Goal: Task Accomplishment & Management: Manage account settings

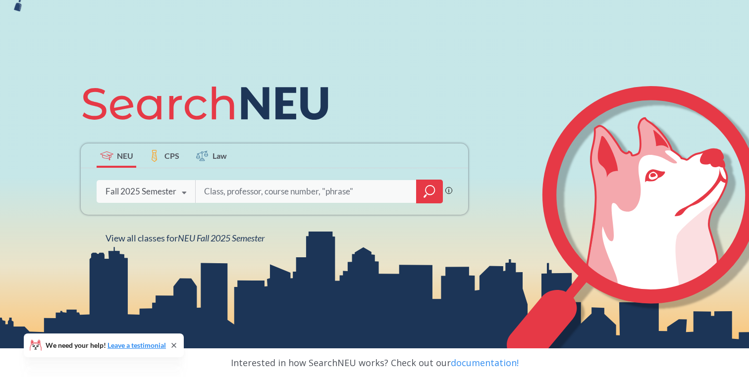
scroll to position [37, 0]
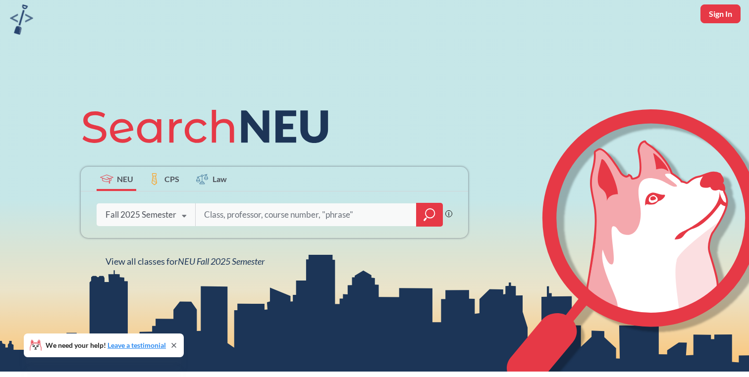
click at [163, 216] on div "Fall 2025 Semester" at bounding box center [141, 215] width 71 height 11
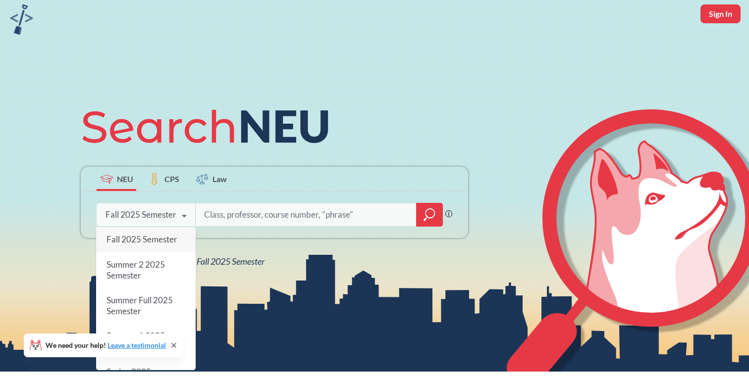
click at [223, 210] on input "search" at bounding box center [306, 215] width 206 height 21
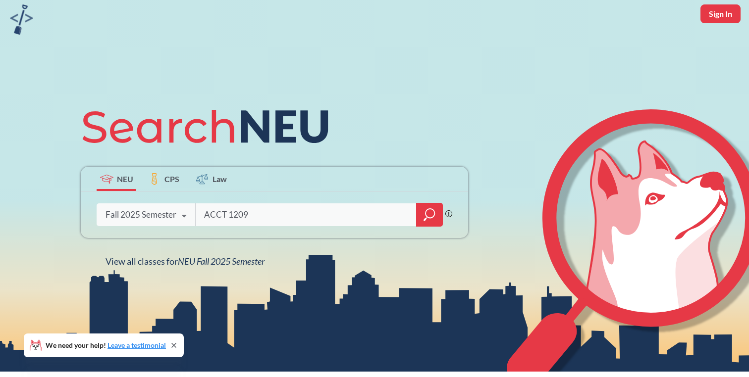
type input "ACCT 1209"
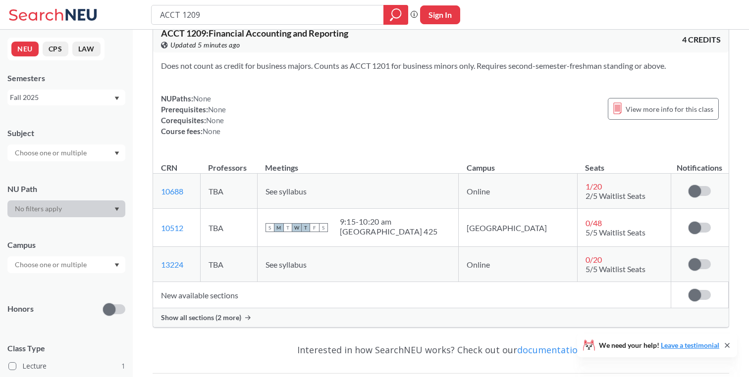
scroll to position [27, 0]
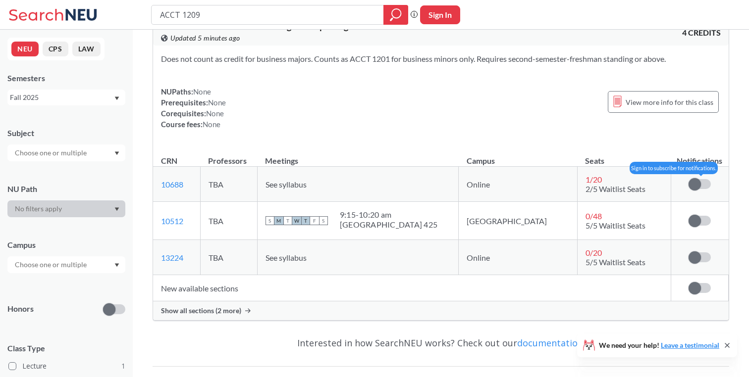
click at [701, 184] on label at bounding box center [700, 184] width 22 height 10
click at [689, 179] on input "checkbox" at bounding box center [689, 179] width 0 height 0
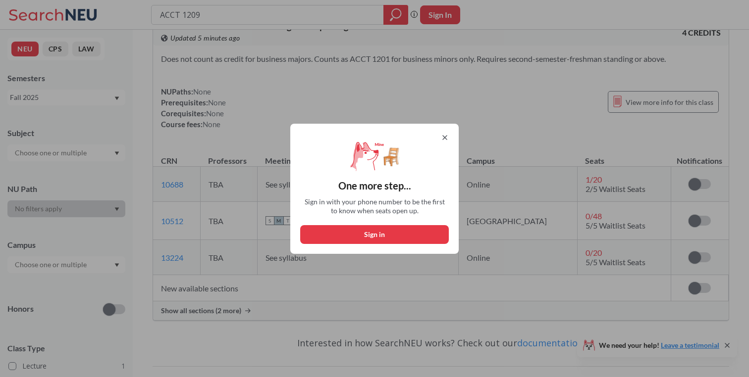
click at [413, 234] on button "Sign in" at bounding box center [374, 234] width 149 height 19
select select "US"
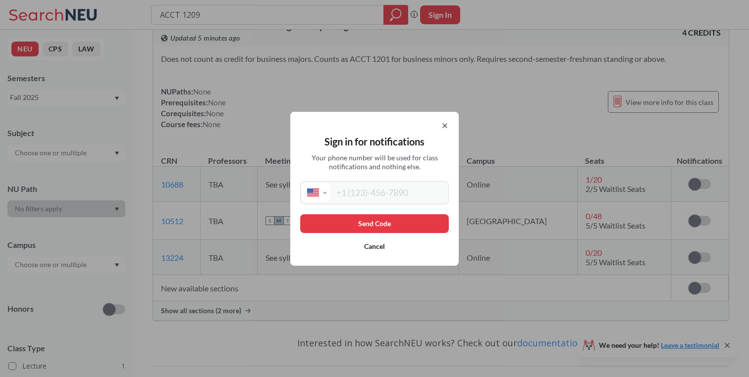
click at [396, 202] on div "International Afghanistan Åland Islands Albania Algeria American Samoa Andorra …" at bounding box center [374, 192] width 149 height 23
click at [392, 198] on input "tel" at bounding box center [388, 193] width 116 height 18
type input "[PHONE_NUMBER]"
click at [367, 218] on button "Send Code" at bounding box center [374, 224] width 149 height 19
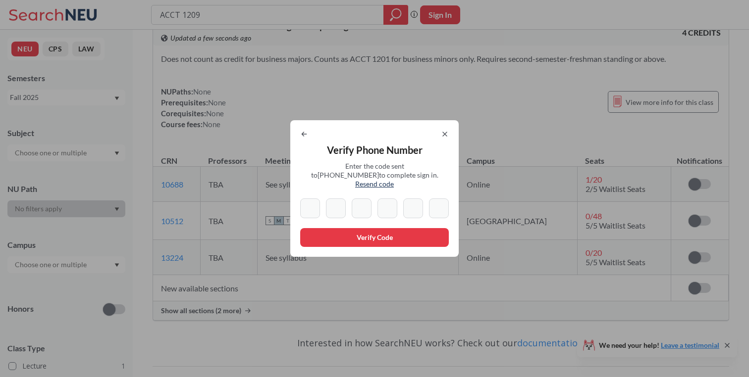
paste input "6"
type input "6"
paste input "6"
click at [335, 204] on input "6" at bounding box center [336, 209] width 20 height 20
type input "6"
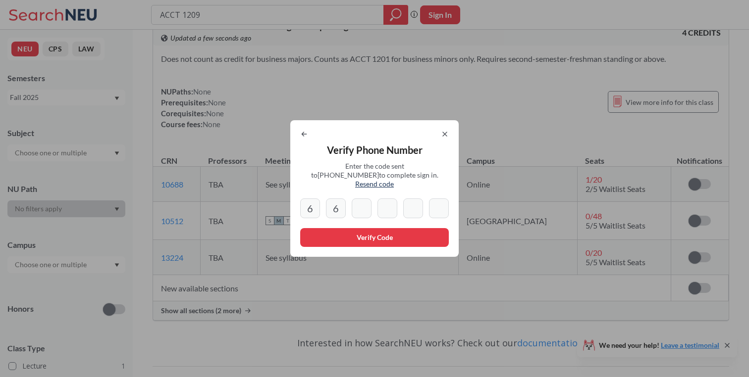
click at [305, 135] on icon at bounding box center [304, 134] width 8 height 8
select select "US"
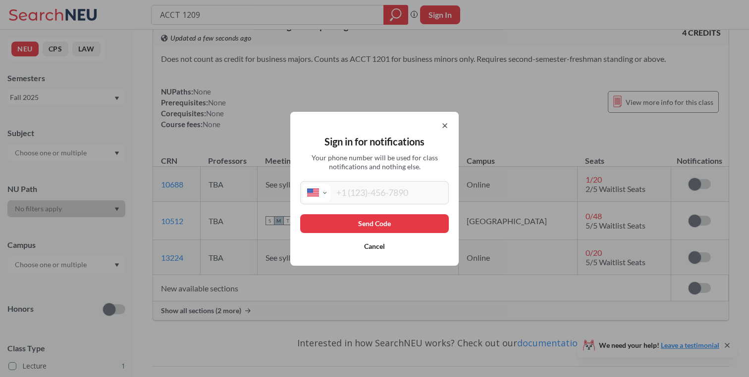
click at [360, 197] on input "tel" at bounding box center [388, 193] width 116 height 18
type input "[PHONE_NUMBER]"
click at [404, 234] on div "Send Code Cancel" at bounding box center [374, 236] width 149 height 42
click at [400, 222] on button "Send Code" at bounding box center [374, 224] width 149 height 19
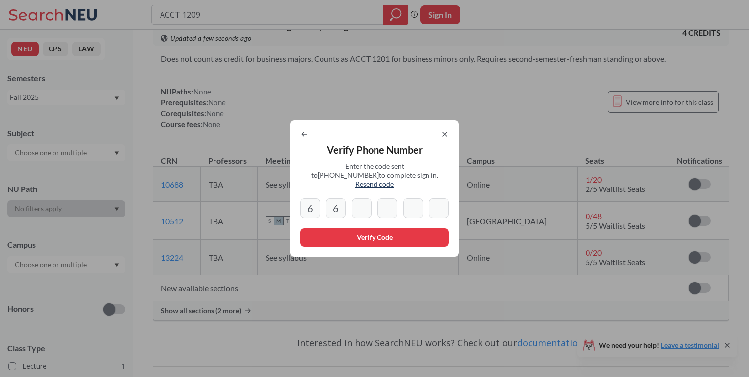
click at [342, 215] on div "Verify Phone Number Enter the code sent to +1 929 363 2125 to complete sign in.…" at bounding box center [374, 188] width 168 height 137
click at [444, 137] on icon at bounding box center [445, 134] width 8 height 8
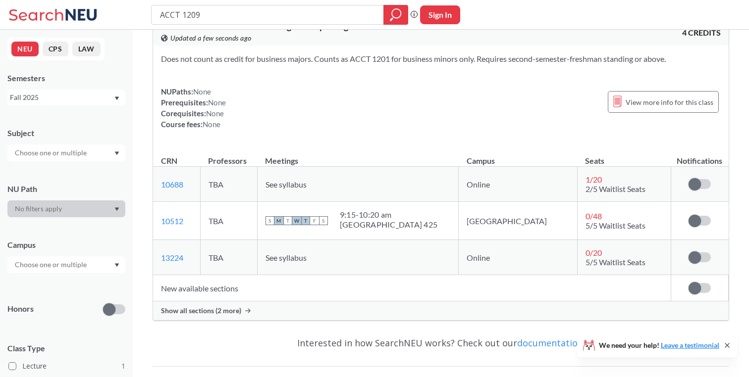
click at [701, 172] on td "Sign in to subscribe for notifications." at bounding box center [699, 184] width 57 height 35
click at [701, 178] on td "Sign in to subscribe for notifications." at bounding box center [699, 184] width 57 height 35
click at [700, 185] on span at bounding box center [695, 184] width 12 height 12
click at [689, 179] on input "checkbox" at bounding box center [689, 179] width 0 height 0
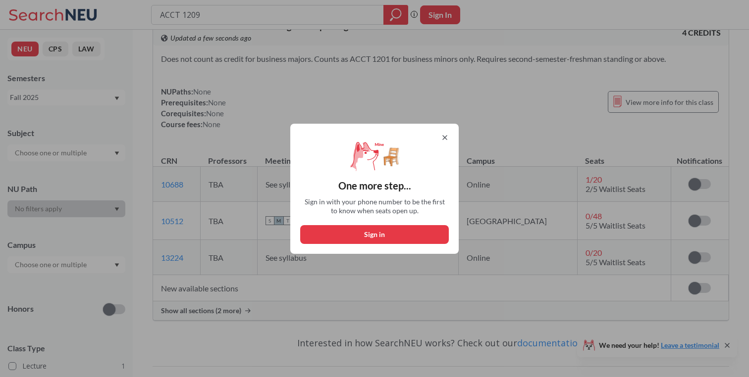
click at [377, 237] on button "Sign in" at bounding box center [374, 234] width 149 height 19
select select "US"
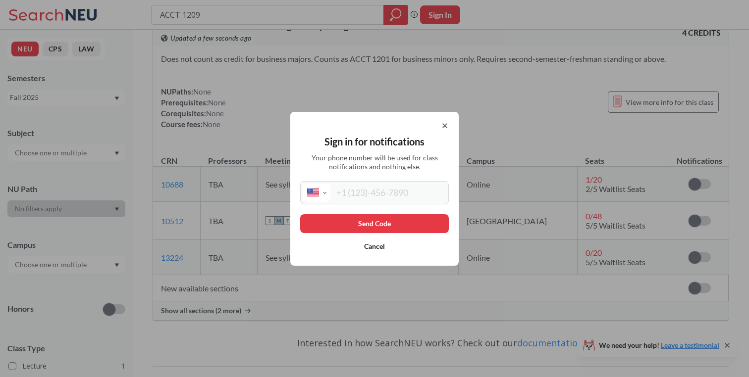
click at [382, 200] on input "tel" at bounding box center [388, 193] width 116 height 18
type input "[PHONE_NUMBER]"
click at [388, 227] on button "Send Code" at bounding box center [374, 224] width 149 height 19
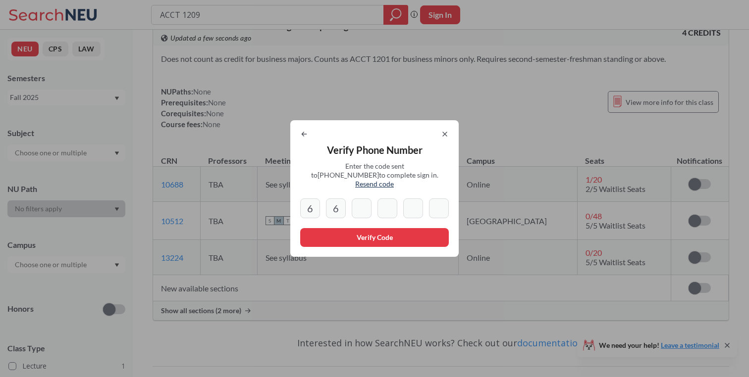
type input "2"
type input "1"
click at [394, 231] on button "Verify Code" at bounding box center [374, 237] width 149 height 19
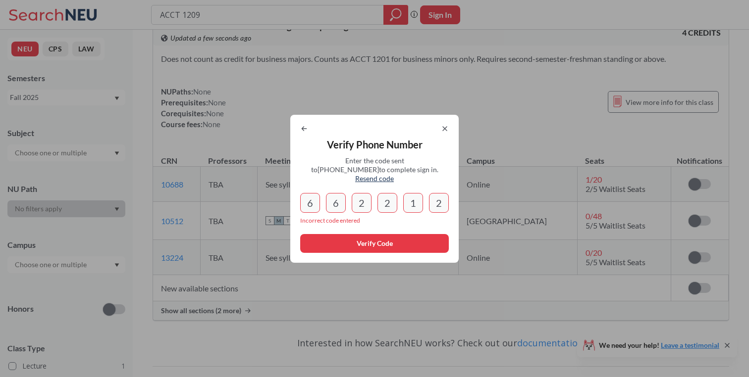
click at [350, 210] on div "Verify Phone Number Enter the code sent to +1 929 363 2125 to complete sign in.…" at bounding box center [374, 189] width 168 height 148
click at [441, 201] on input "2" at bounding box center [439, 203] width 20 height 20
type input "2"
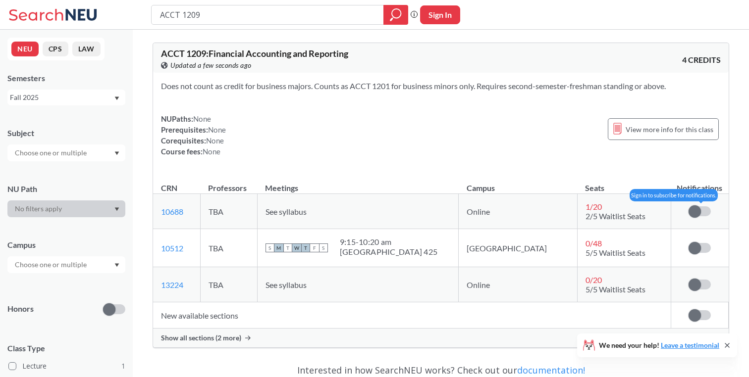
click at [697, 209] on span at bounding box center [695, 212] width 12 height 12
click at [689, 207] on input "checkbox" at bounding box center [689, 207] width 0 height 0
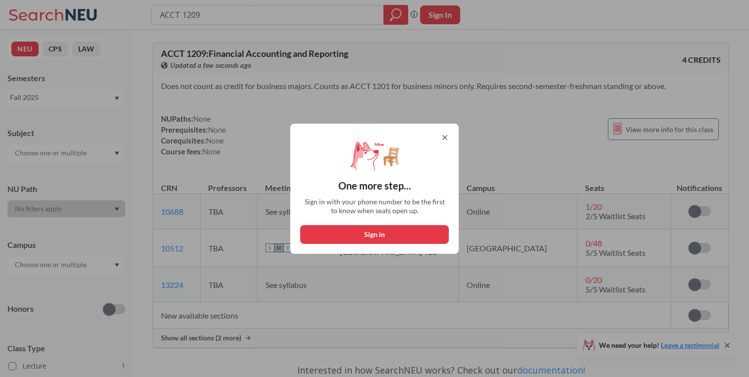
click at [412, 232] on button "Sign in" at bounding box center [374, 234] width 149 height 19
select select "US"
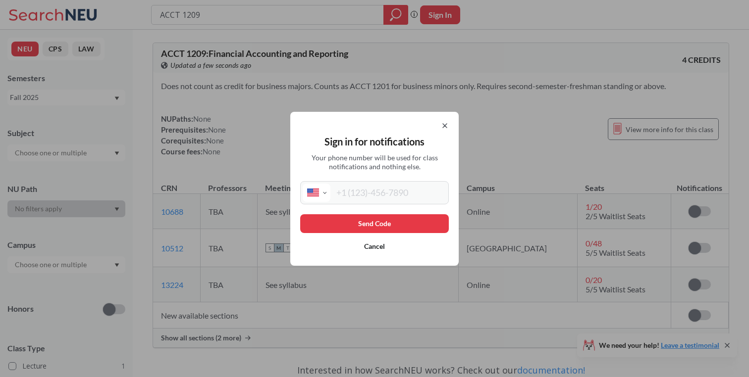
click at [390, 198] on input "tel" at bounding box center [388, 193] width 116 height 18
type input "[PHONE_NUMBER]"
click at [399, 216] on button "Send Code" at bounding box center [374, 224] width 149 height 19
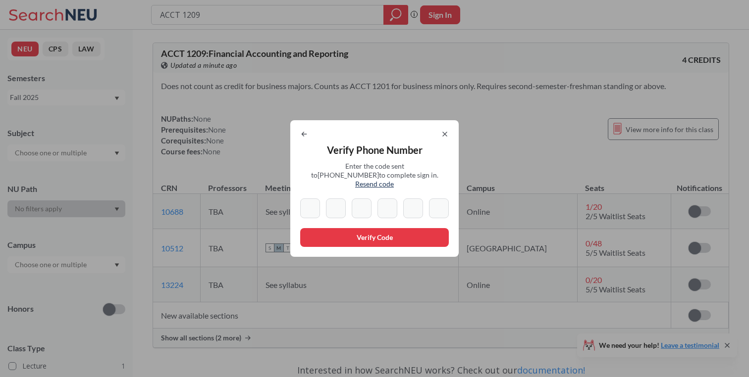
type input "6"
type input "2"
type input "3"
type input "9"
type input "0"
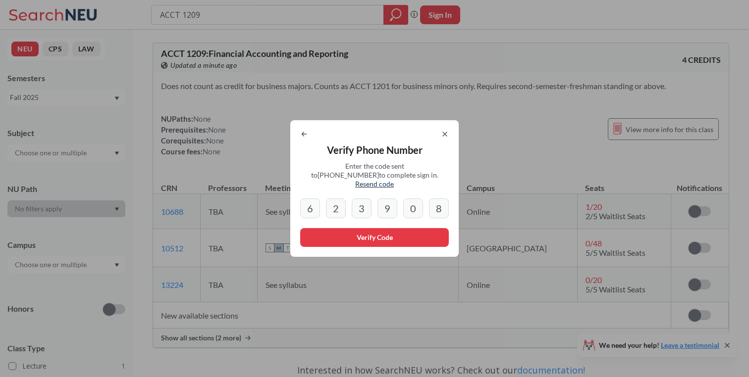
type input "8"
click at [395, 223] on div "Verify Phone Number Enter the code sent to [PHONE_NUMBER] to complete sign in. …" at bounding box center [374, 188] width 168 height 137
click at [395, 228] on button "Verify Code" at bounding box center [374, 237] width 149 height 19
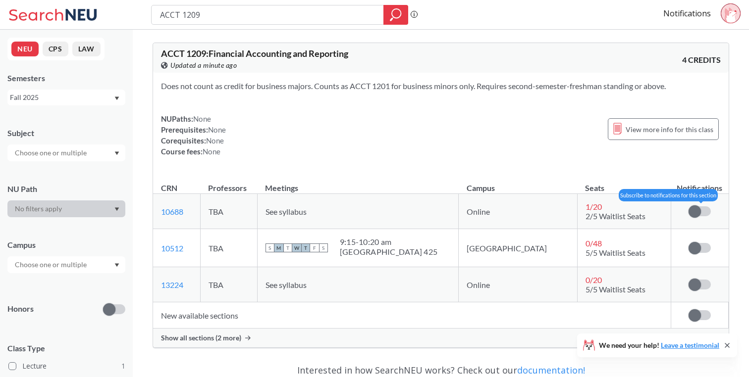
click at [706, 214] on label at bounding box center [700, 212] width 22 height 10
click at [689, 207] on input "checkbox" at bounding box center [689, 207] width 0 height 0
click at [701, 253] on td "Subscribe to notifications for this section" at bounding box center [699, 248] width 57 height 38
click at [701, 242] on td "Subscribe to notifications for this section" at bounding box center [699, 248] width 57 height 38
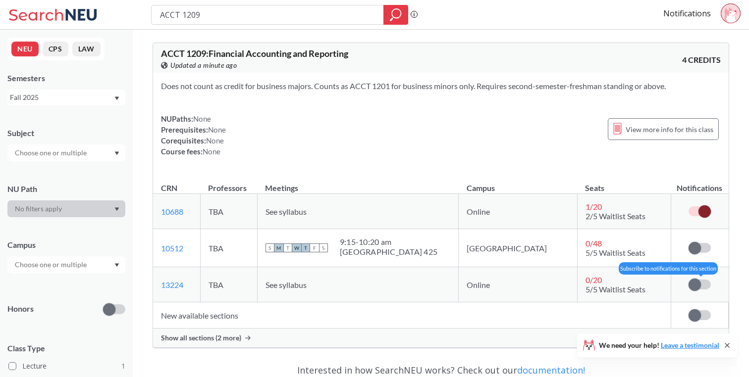
click at [693, 288] on span at bounding box center [695, 285] width 12 height 12
click at [689, 280] on input "checkbox" at bounding box center [689, 280] width 0 height 0
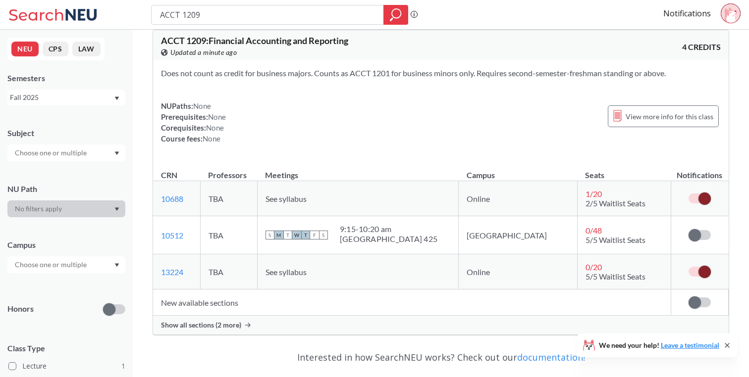
click at [230, 325] on span "Show all sections (2 more)" at bounding box center [201, 325] width 80 height 9
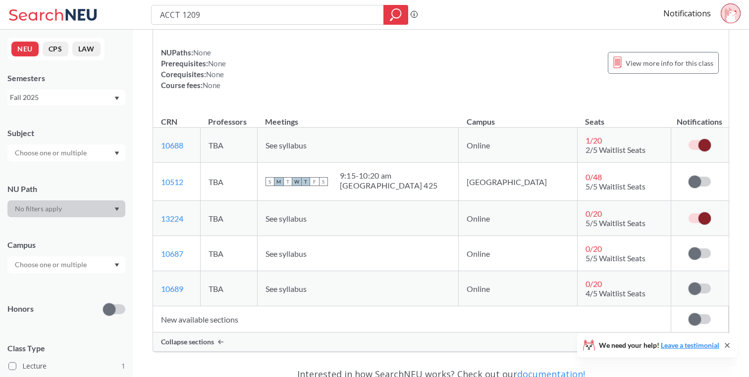
scroll to position [88, 0]
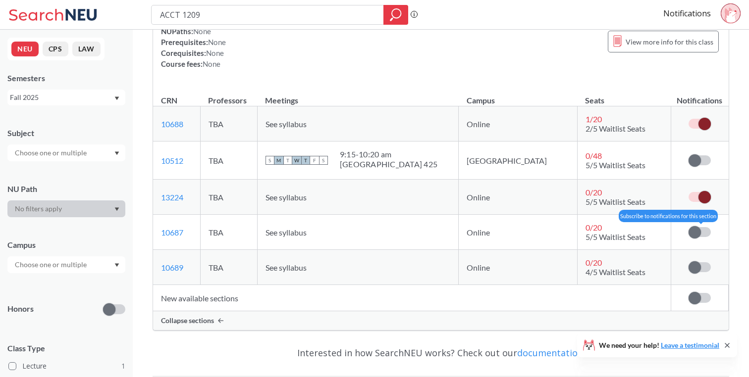
click at [694, 234] on span at bounding box center [695, 232] width 12 height 12
click at [689, 227] on input "checkbox" at bounding box center [689, 227] width 0 height 0
click at [697, 256] on td "Subscribe to notifications for this section" at bounding box center [699, 267] width 57 height 35
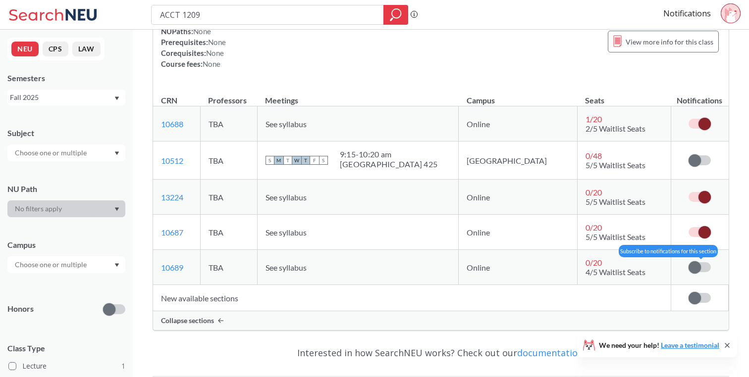
click at [697, 267] on span at bounding box center [695, 268] width 12 height 12
click at [689, 263] on input "checkbox" at bounding box center [689, 263] width 0 height 0
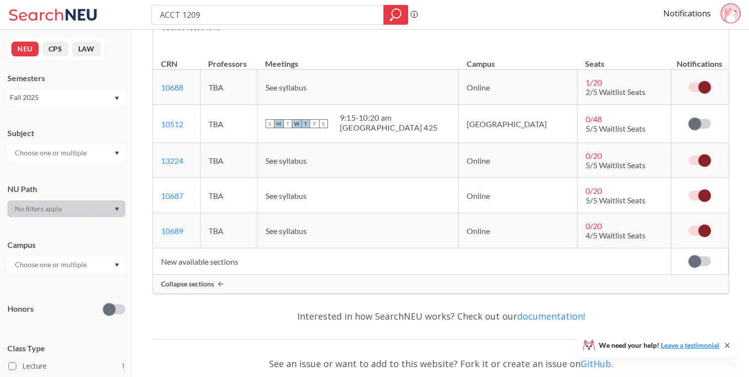
scroll to position [125, 0]
click at [700, 258] on label at bounding box center [700, 261] width 22 height 10
click at [689, 256] on input "checkbox" at bounding box center [689, 256] width 0 height 0
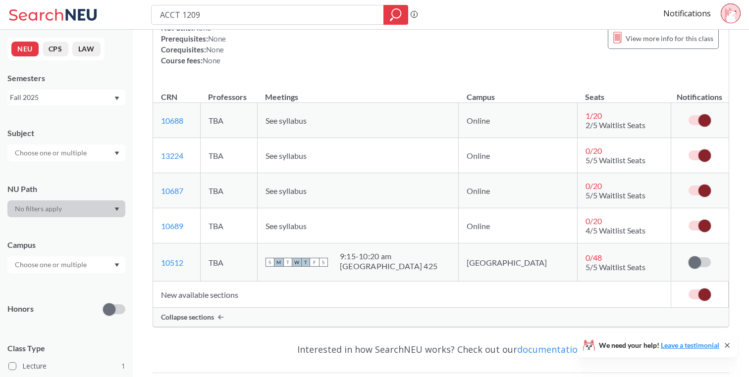
scroll to position [0, 0]
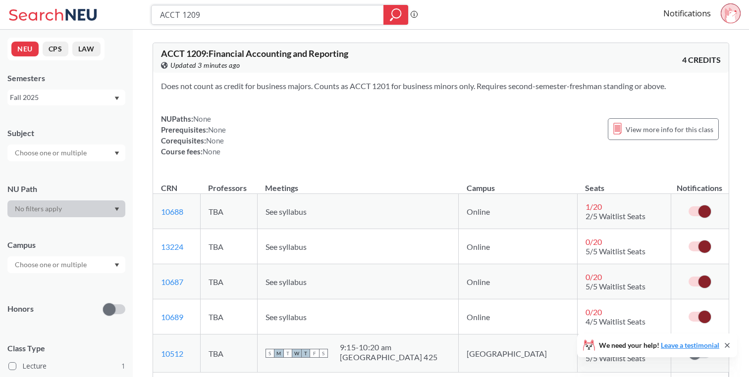
click at [244, 21] on input "ACCT 1209" at bounding box center [267, 14] width 217 height 17
type input "ACCT 1201"
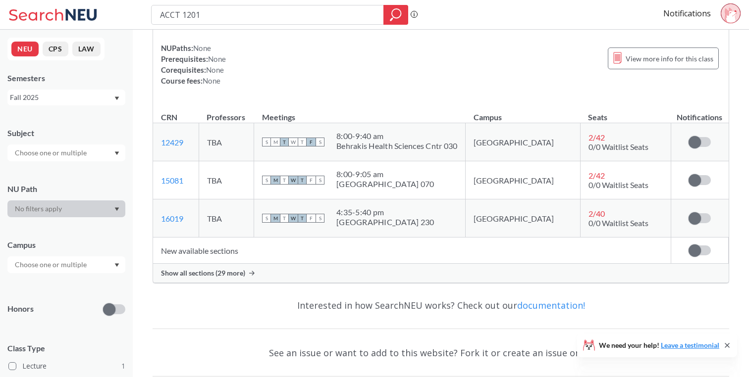
scroll to position [116, 0]
click at [243, 271] on span "Show all sections (29 more)" at bounding box center [203, 272] width 84 height 9
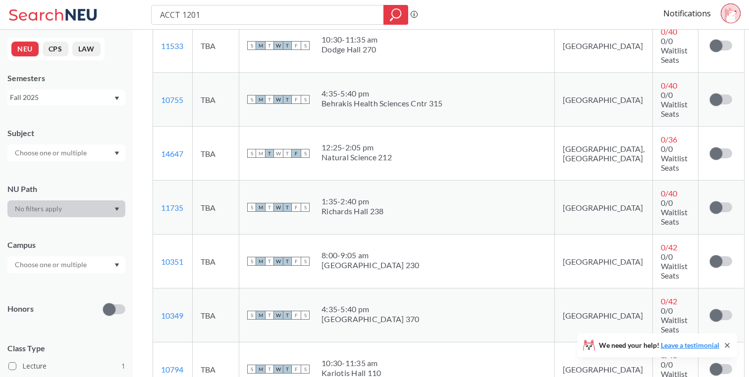
scroll to position [1236, 0]
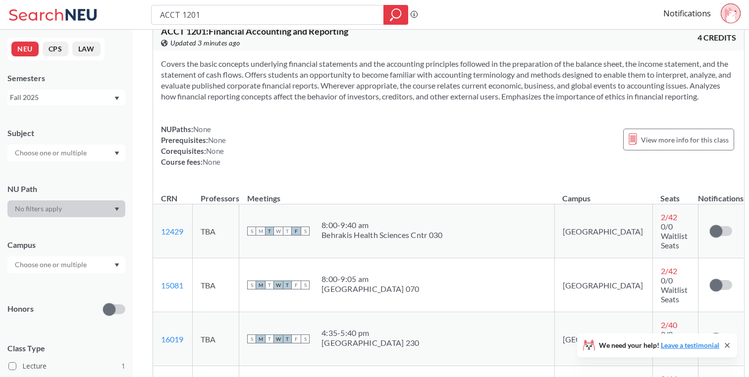
scroll to position [0, 0]
